Goal: Navigation & Orientation: Find specific page/section

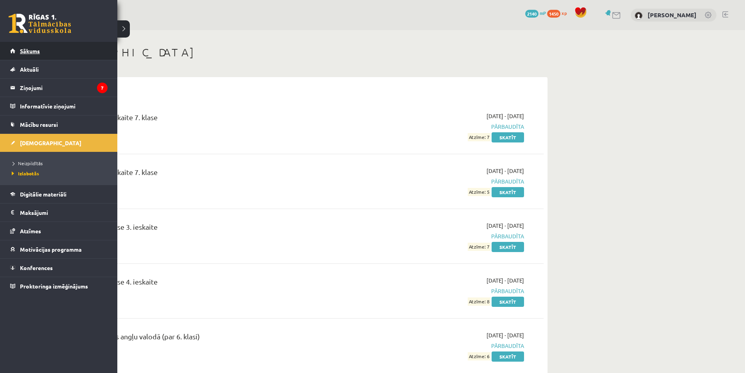
click at [22, 48] on span "Sākums" at bounding box center [30, 50] width 20 height 7
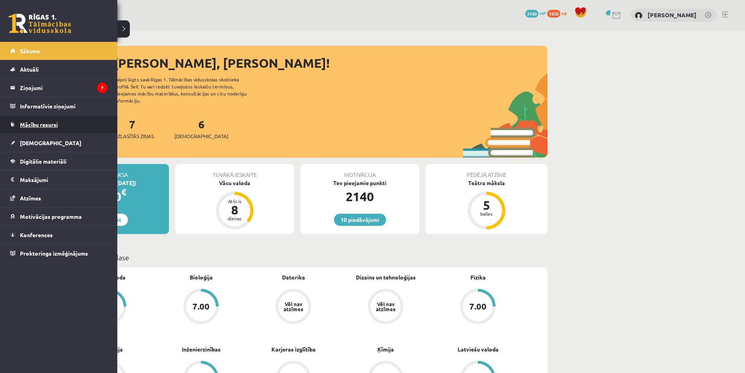
click at [69, 129] on link "Mācību resursi" at bounding box center [58, 124] width 97 height 18
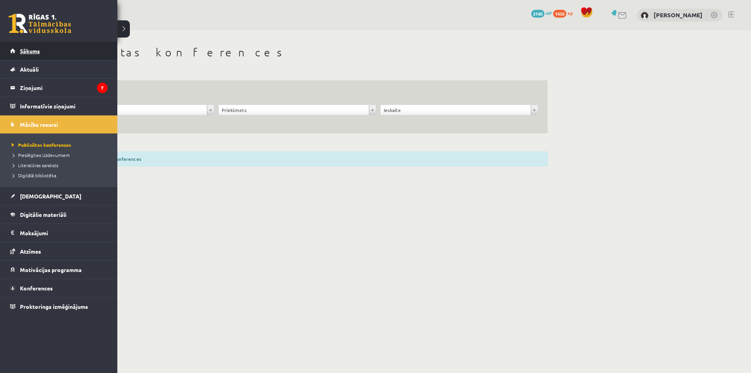
click at [39, 54] on link "Sākums" at bounding box center [58, 51] width 97 height 18
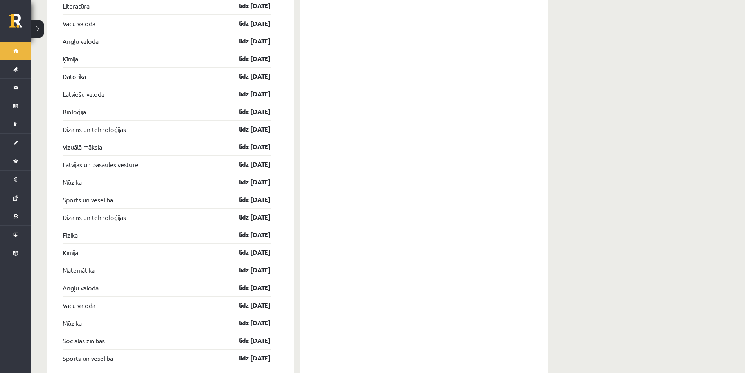
scroll to position [1590, 0]
